Goal: Find specific page/section: Find specific page/section

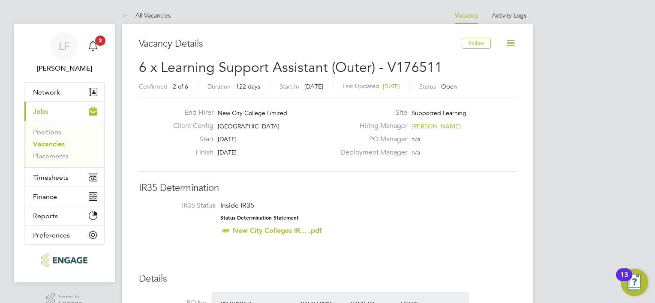
click at [54, 112] on button "Current page: Jobs" at bounding box center [64, 111] width 80 height 19
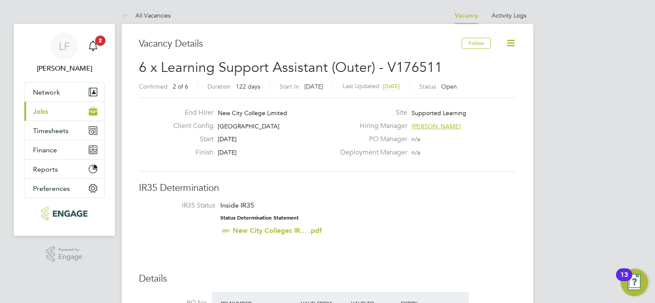
click at [54, 112] on button "Current page: Jobs" at bounding box center [64, 111] width 80 height 19
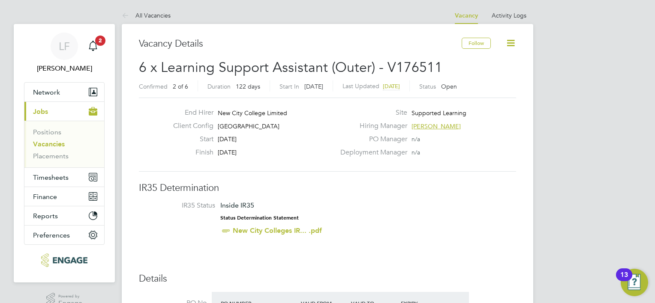
click at [54, 141] on link "Vacancies" at bounding box center [49, 144] width 32 height 8
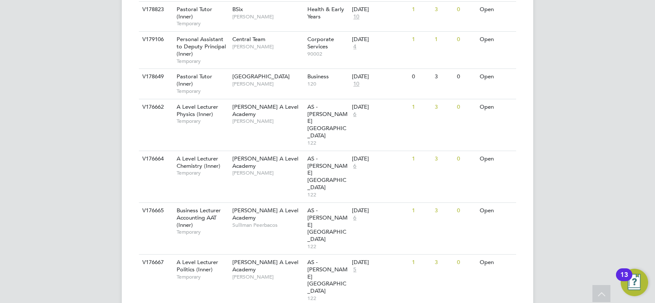
click at [533, 69] on div "[PERSON_NAME] Notifications 2 Applications: Network Team Members Businesses Sit…" at bounding box center [327, 47] width 655 height 1381
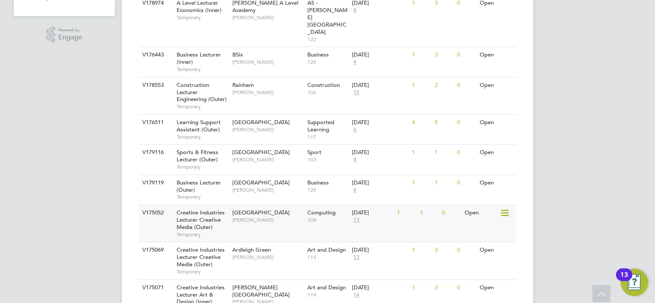
scroll to position [171, 0]
